Goal: Information Seeking & Learning: Find specific fact

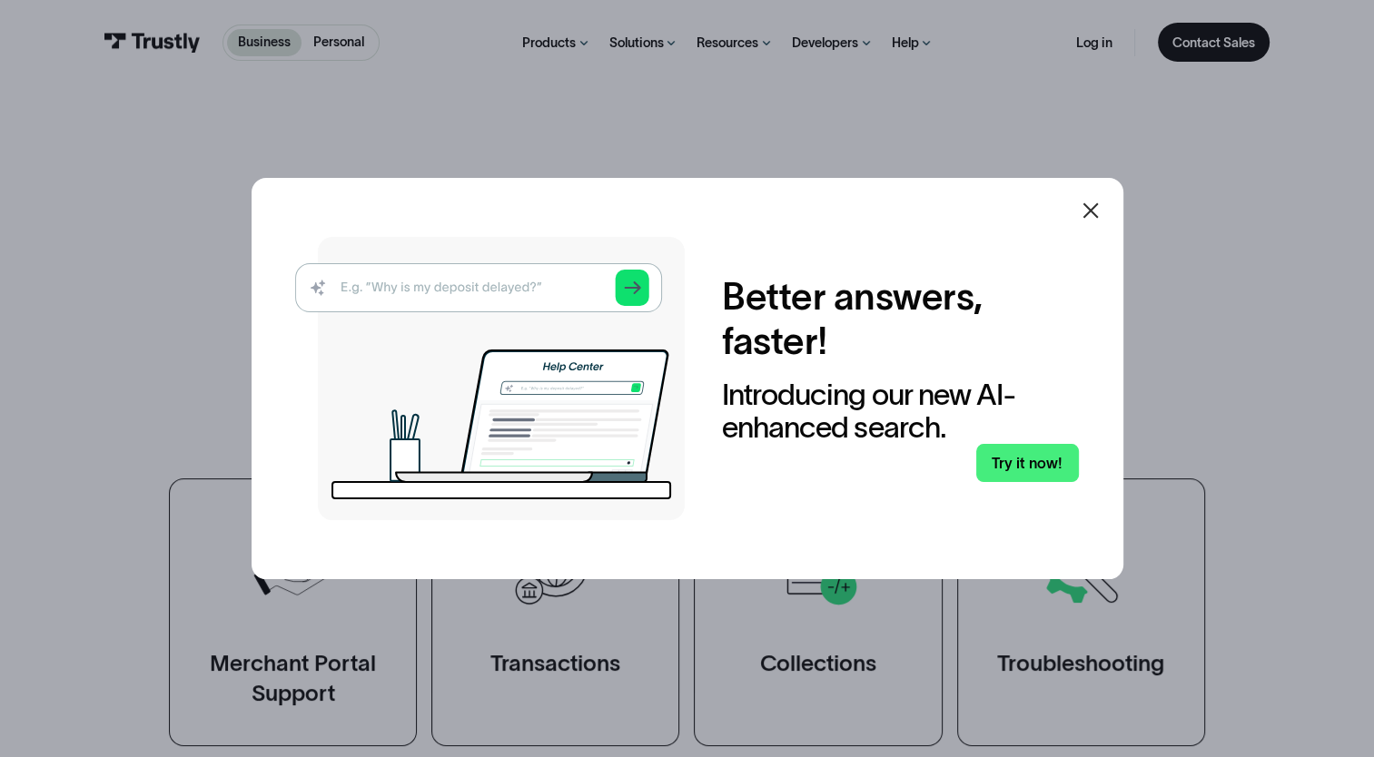
click at [436, 284] on img at bounding box center [490, 378] width 390 height 283
click at [346, 292] on img at bounding box center [490, 378] width 390 height 283
click at [331, 289] on img at bounding box center [490, 378] width 390 height 283
click at [1045, 460] on link "Try it now!" at bounding box center [1027, 463] width 103 height 39
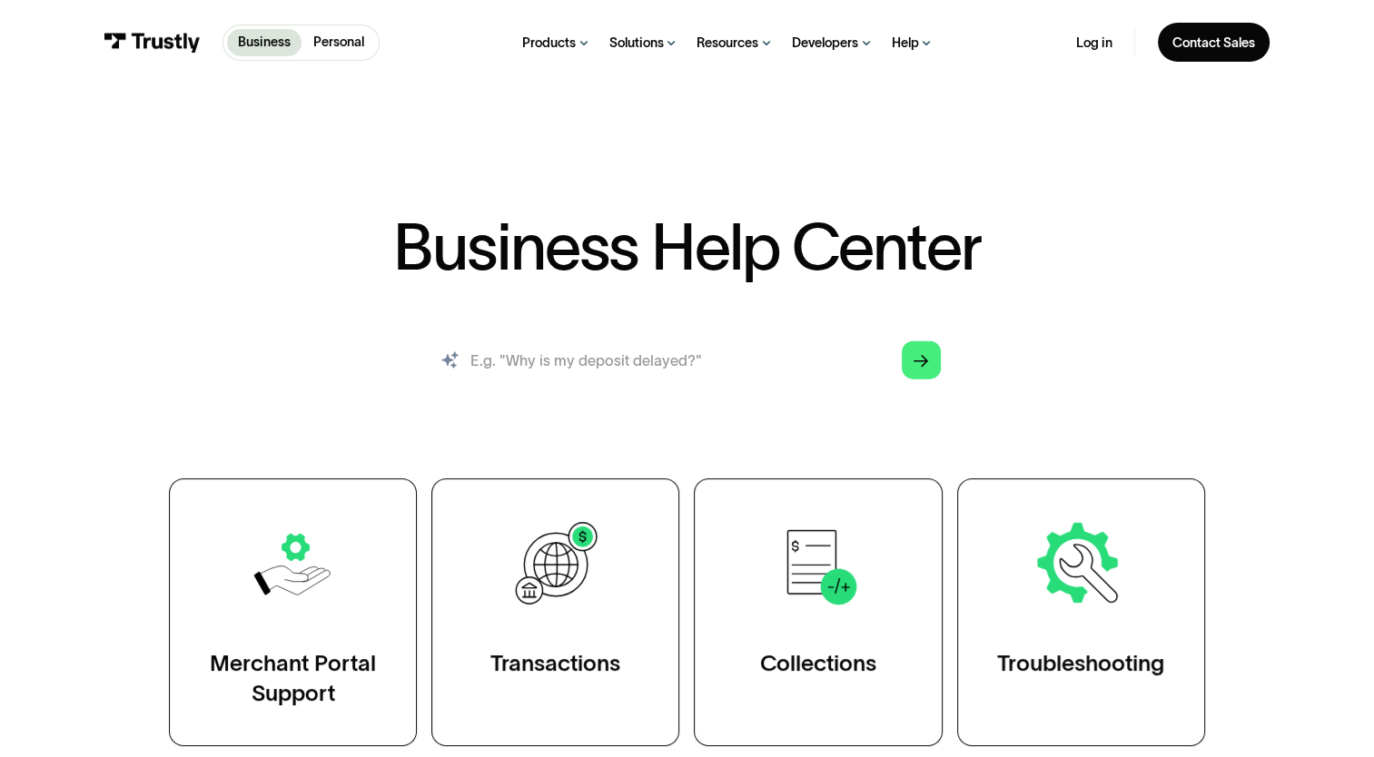
drag, startPoint x: 472, startPoint y: 370, endPoint x: 477, endPoint y: 358, distance: 13.5
click at [472, 369] on input "search" at bounding box center [687, 359] width 537 height 59
type input "WHY CAN'T I CONNECT TO WHEATLAND BANK"
